Goal: Transaction & Acquisition: Obtain resource

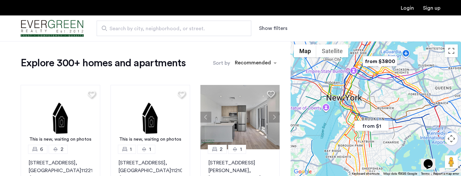
click at [272, 31] on button "Show filters" at bounding box center [273, 28] width 28 height 8
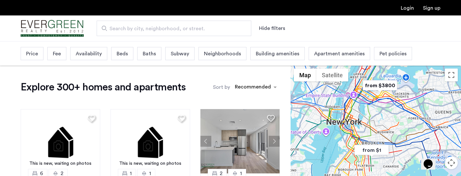
click at [123, 53] on span "Beds" at bounding box center [122, 54] width 11 height 8
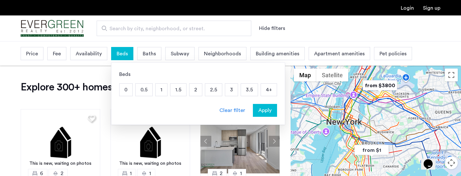
click at [226, 91] on p "3" at bounding box center [231, 90] width 13 height 12
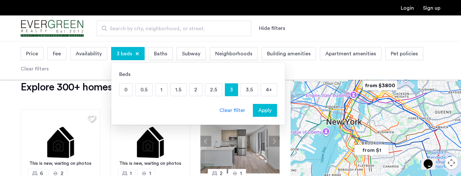
click at [245, 91] on p "3.5" at bounding box center [249, 90] width 17 height 12
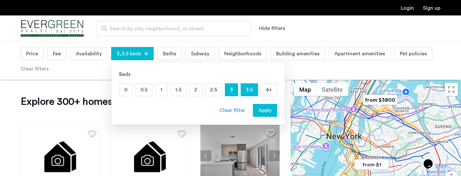
click at [265, 91] on p "4+" at bounding box center [269, 90] width 16 height 12
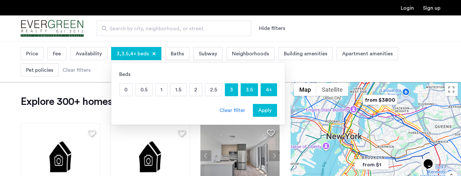
click at [272, 110] on div "Apply" at bounding box center [265, 111] width 20 height 8
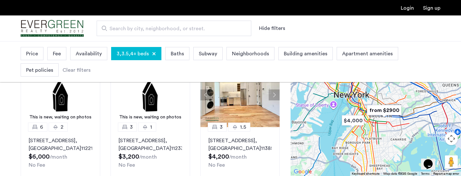
scroll to position [62, 0]
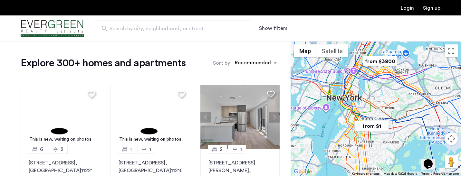
click at [274, 26] on button "Show filters" at bounding box center [273, 28] width 28 height 8
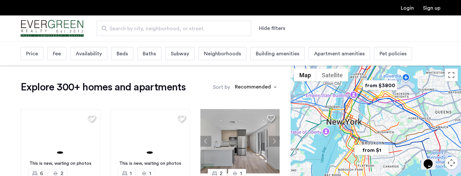
click at [126, 54] on span "Beds" at bounding box center [122, 54] width 11 height 8
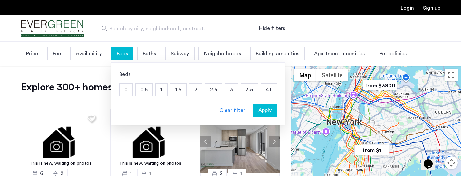
click at [231, 92] on p "3" at bounding box center [231, 90] width 13 height 12
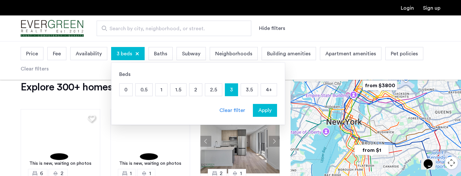
click at [250, 89] on p "3.5" at bounding box center [249, 90] width 17 height 12
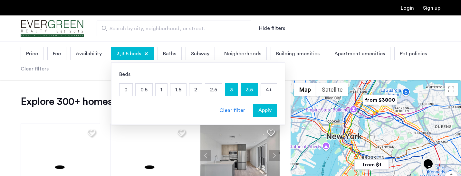
click at [265, 90] on p "4+" at bounding box center [269, 90] width 16 height 12
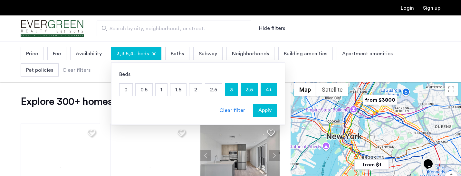
click at [267, 114] on span "Apply" at bounding box center [264, 111] width 13 height 8
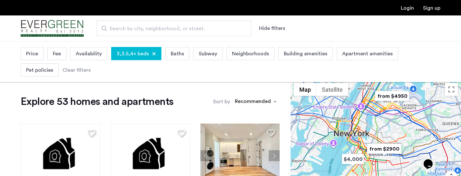
click at [34, 55] on span "Price" at bounding box center [32, 54] width 12 height 8
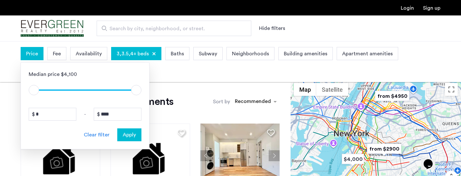
click at [124, 108] on div "Median price $4,100 $1 $8000 $1 $8000 * - **** Clear filter Apply" at bounding box center [85, 106] width 129 height 87
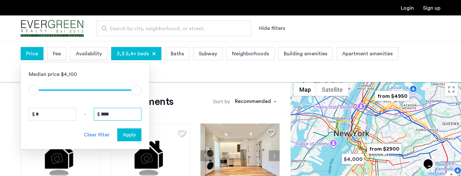
click at [125, 112] on input "****" at bounding box center [118, 114] width 48 height 13
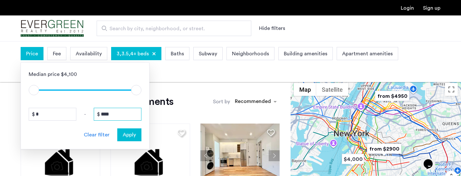
click at [125, 112] on input "****" at bounding box center [118, 114] width 48 height 13
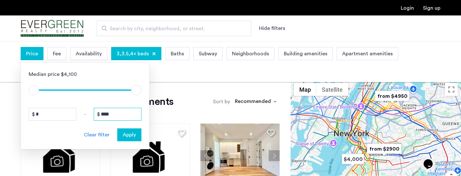
click at [125, 112] on input "****" at bounding box center [118, 114] width 48 height 13
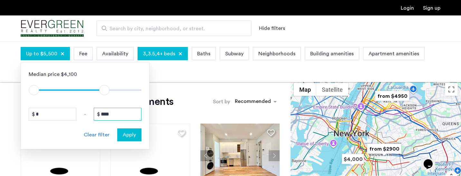
type input "****"
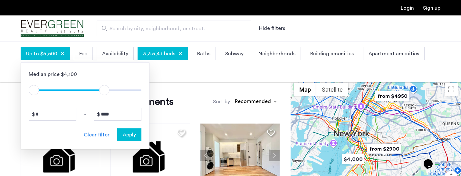
click at [131, 134] on span "Apply" at bounding box center [129, 135] width 13 height 8
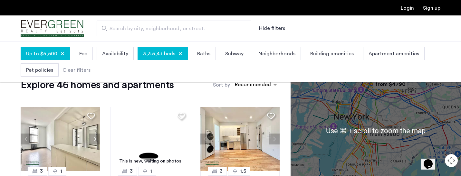
scroll to position [16, 0]
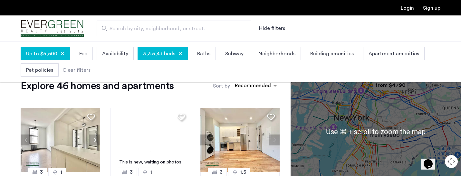
click at [409, 120] on div at bounding box center [376, 131] width 170 height 135
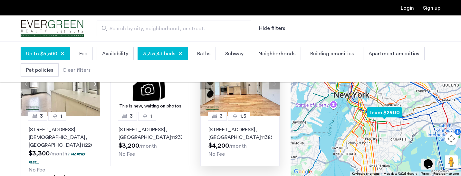
scroll to position [73, 0]
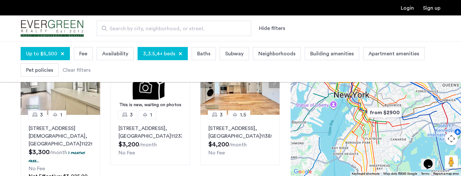
click at [280, 57] on span "Neighborhoods" at bounding box center [276, 54] width 37 height 8
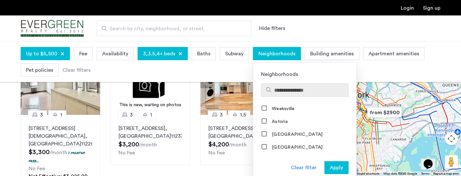
click at [291, 91] on input "Search hoods" at bounding box center [310, 91] width 72 height 8
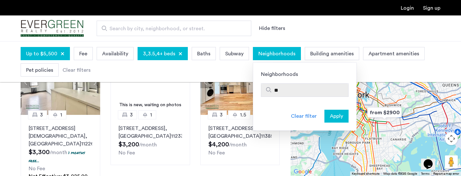
type input "*"
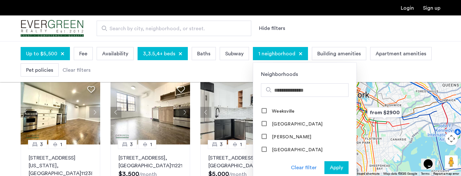
scroll to position [200, 0]
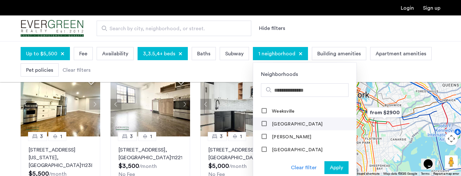
click at [272, 122] on label "Williamsburg" at bounding box center [297, 124] width 52 height 5
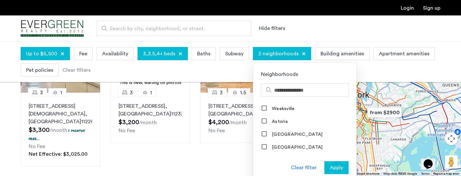
scroll to position [0, 0]
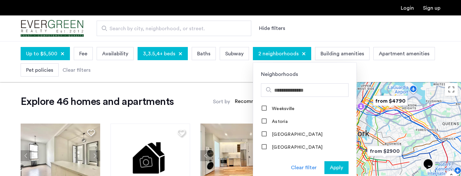
click at [334, 166] on span "Apply" at bounding box center [336, 168] width 13 height 8
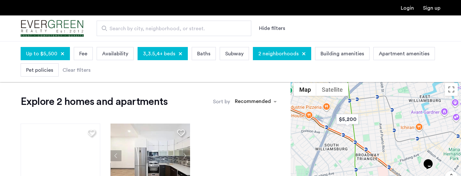
drag, startPoint x: 368, startPoint y: 149, endPoint x: 367, endPoint y: 94, distance: 55.7
click at [367, 94] on div at bounding box center [376, 147] width 170 height 135
click at [350, 119] on img "$5,200" at bounding box center [347, 119] width 27 height 14
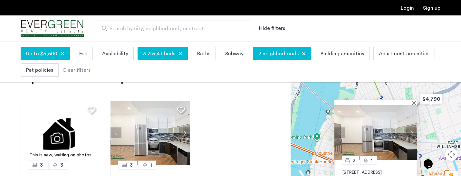
scroll to position [23, 0]
click at [411, 133] on button "Next apartment" at bounding box center [411, 132] width 11 height 11
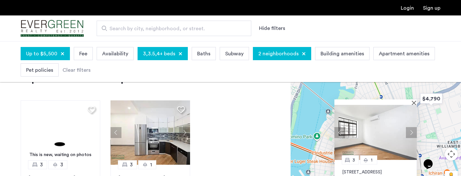
click at [411, 133] on button "Next apartment" at bounding box center [411, 132] width 11 height 11
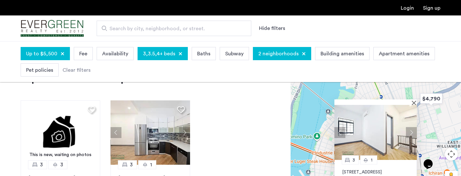
click at [411, 133] on button "Next apartment" at bounding box center [411, 132] width 11 height 11
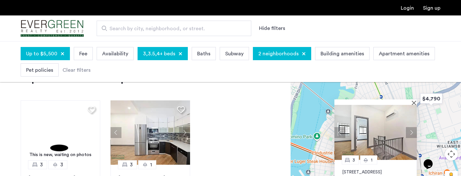
click at [411, 133] on button "Next apartment" at bounding box center [411, 132] width 11 height 11
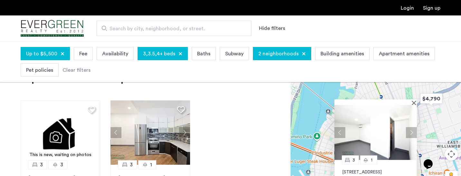
click at [411, 133] on button "Next apartment" at bounding box center [411, 132] width 11 height 11
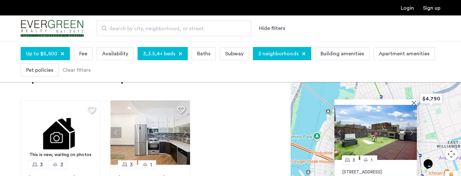
click at [411, 133] on button "Next apartment" at bounding box center [411, 132] width 11 height 11
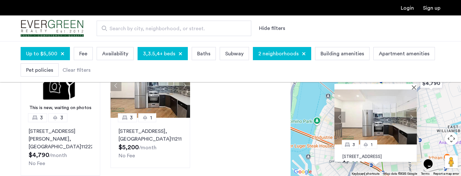
scroll to position [72, 0]
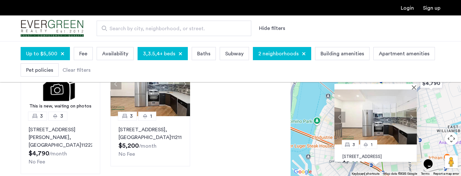
click at [381, 156] on p "378 South 3rd Street, Unit 4L, Brooklyn, NY 11211" at bounding box center [375, 156] width 66 height 5
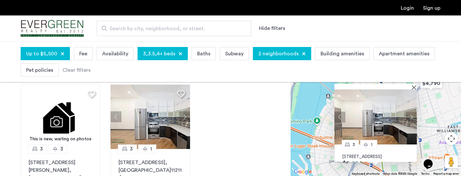
scroll to position [36, 0]
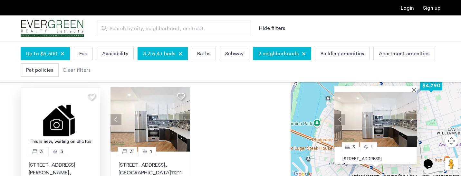
click at [89, 121] on img at bounding box center [61, 119] width 80 height 64
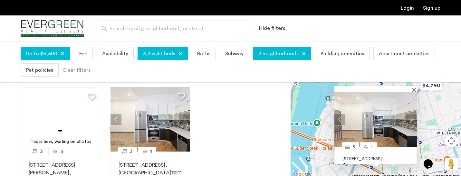
click at [61, 23] on img "Cazamio Logo" at bounding box center [52, 28] width 63 height 24
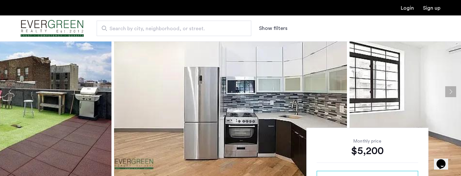
scroll to position [45, 0]
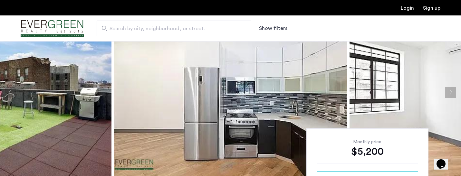
click at [449, 96] on button "Next apartment" at bounding box center [450, 92] width 11 height 11
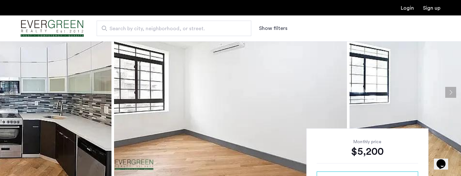
click at [449, 96] on button "Next apartment" at bounding box center [450, 92] width 11 height 11
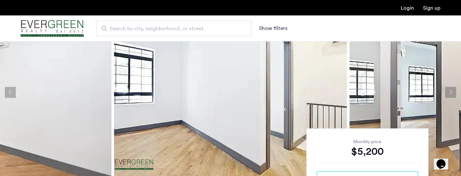
click at [449, 96] on button "Next apartment" at bounding box center [450, 92] width 11 height 11
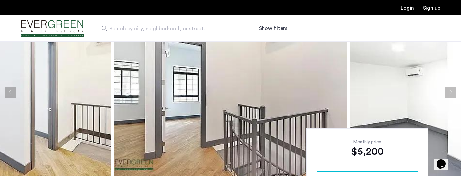
click at [449, 96] on button "Next apartment" at bounding box center [450, 92] width 11 height 11
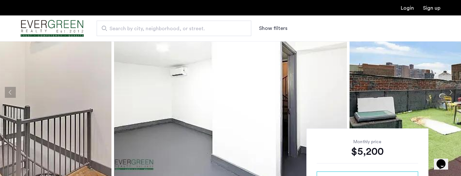
click at [449, 96] on button "Next apartment" at bounding box center [450, 92] width 11 height 11
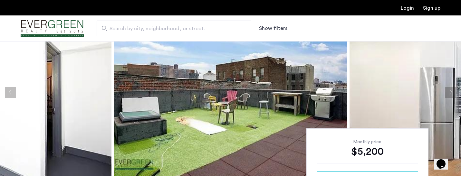
click at [449, 96] on button "Next apartment" at bounding box center [450, 92] width 11 height 11
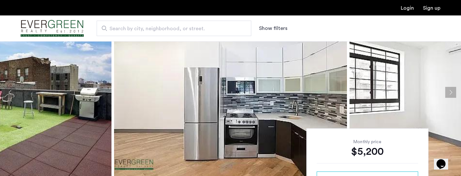
click at [449, 96] on button "Next apartment" at bounding box center [450, 92] width 11 height 11
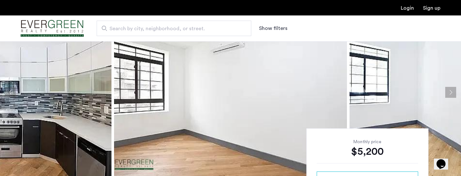
click at [449, 96] on button "Next apartment" at bounding box center [450, 92] width 11 height 11
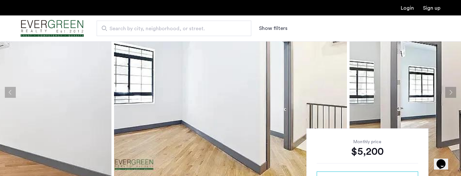
click at [449, 96] on button "Next apartment" at bounding box center [450, 92] width 11 height 11
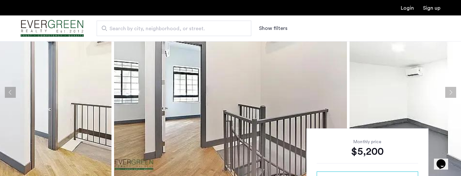
click at [449, 96] on button "Next apartment" at bounding box center [450, 92] width 11 height 11
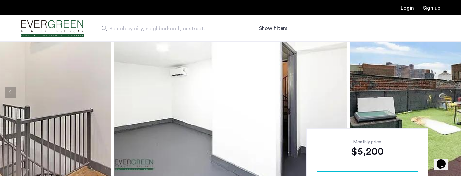
click at [449, 96] on button "Next apartment" at bounding box center [450, 92] width 11 height 11
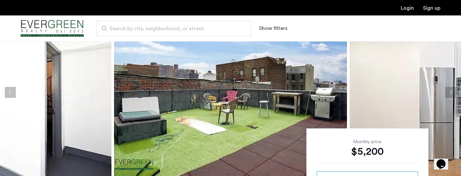
click at [449, 96] on button "Next apartment" at bounding box center [450, 92] width 11 height 11
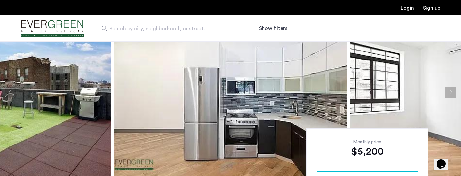
click at [449, 96] on button "Next apartment" at bounding box center [450, 92] width 11 height 11
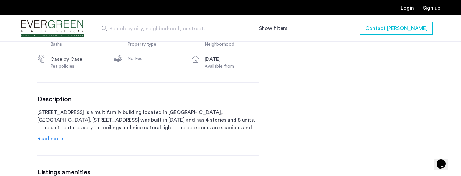
scroll to position [290, 0]
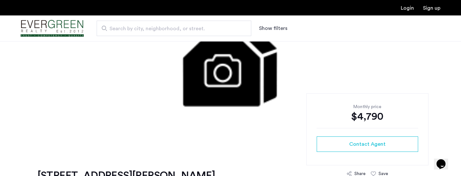
scroll to position [81, 0]
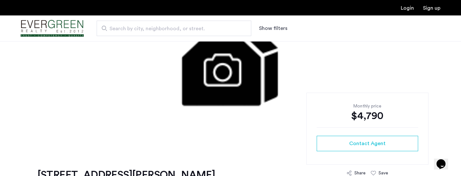
click at [238, 87] on img at bounding box center [230, 56] width 295 height 193
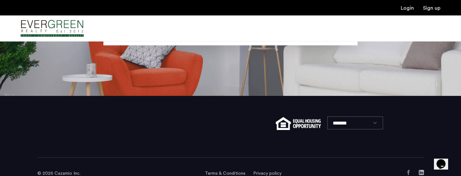
scroll to position [94, 0]
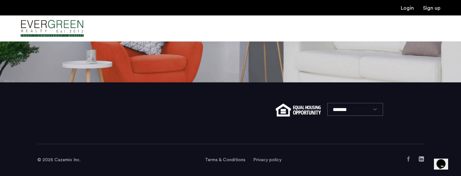
click at [296, 111] on img at bounding box center [298, 110] width 45 height 13
